Goal: Information Seeking & Learning: Learn about a topic

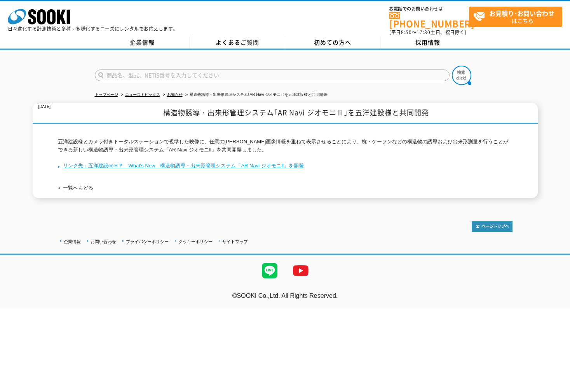
click at [220, 163] on link "リンク先：五洋建設㈱ＨＰ　What's New　構造物誘導・出来形管理システム「AR Navi ジオモニⅡ」を開発" at bounding box center [181, 166] width 246 height 6
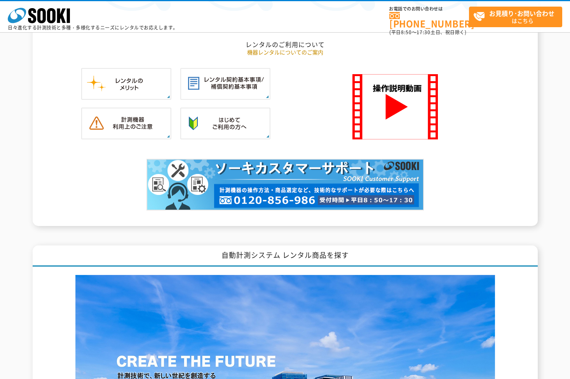
scroll to position [570, 0]
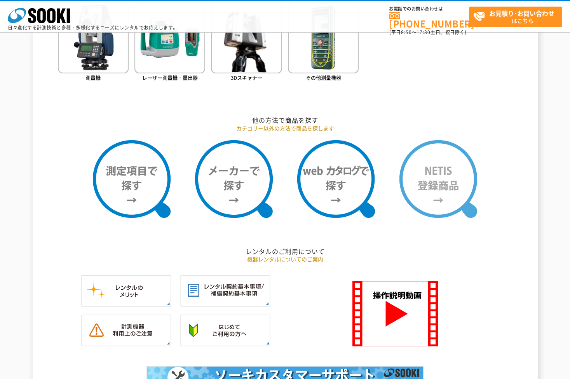
click at [440, 176] on img at bounding box center [438, 179] width 78 height 78
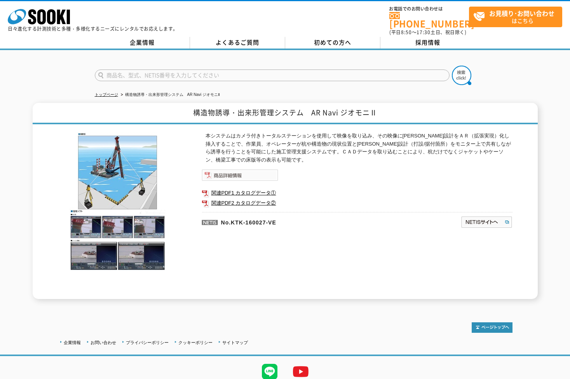
click at [226, 170] on img at bounding box center [240, 175] width 77 height 12
click at [221, 172] on img at bounding box center [240, 175] width 77 height 12
